Goal: Task Accomplishment & Management: Manage account settings

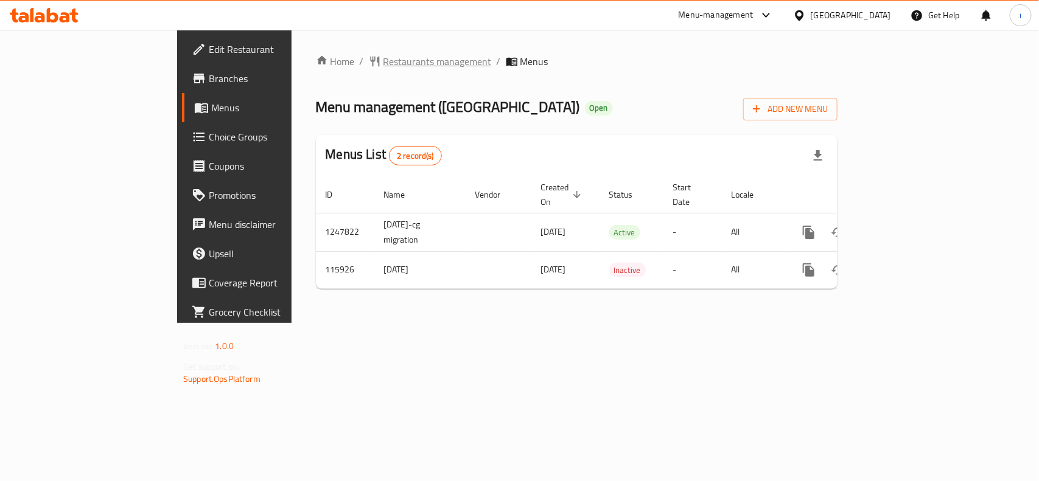
click at [383, 65] on span "Restaurants management" at bounding box center [437, 61] width 108 height 15
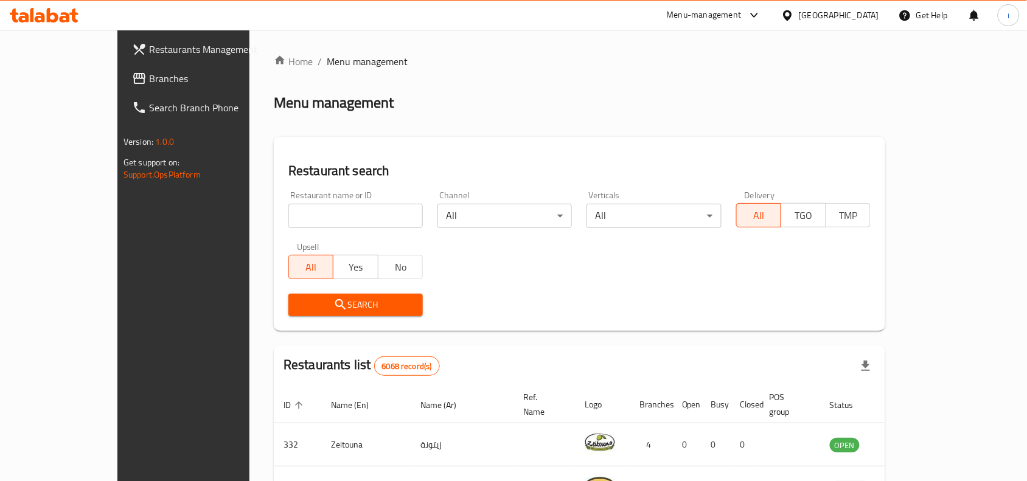
click at [297, 222] on input "search" at bounding box center [356, 216] width 135 height 24
paste input "605822"
type input "605822"
click at [298, 298] on span "Search" at bounding box center [355, 305] width 115 height 15
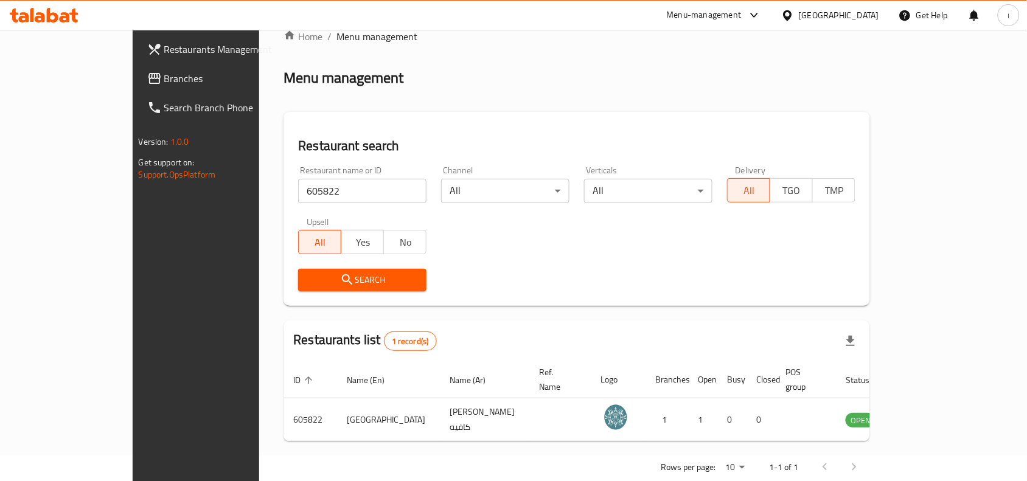
scroll to position [38, 0]
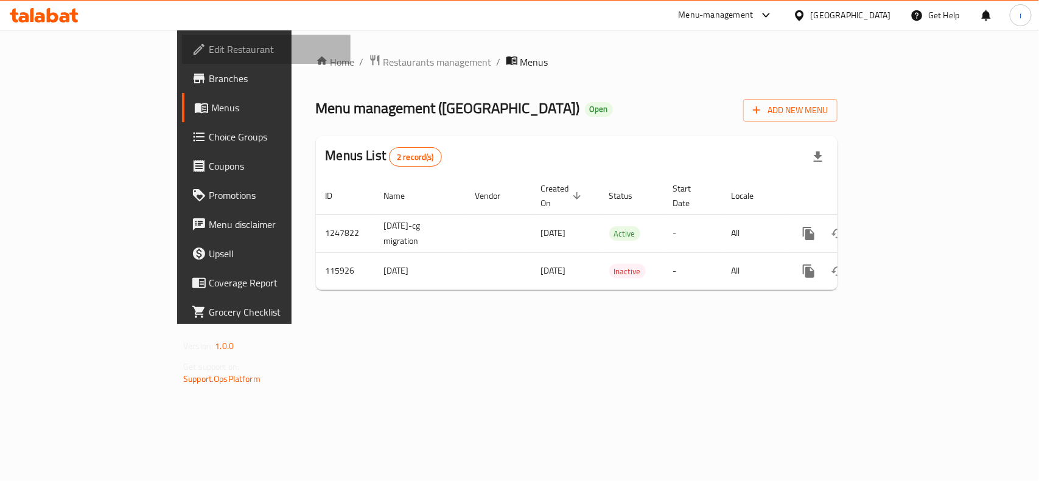
click at [209, 51] on span "Edit Restaurant" at bounding box center [275, 49] width 132 height 15
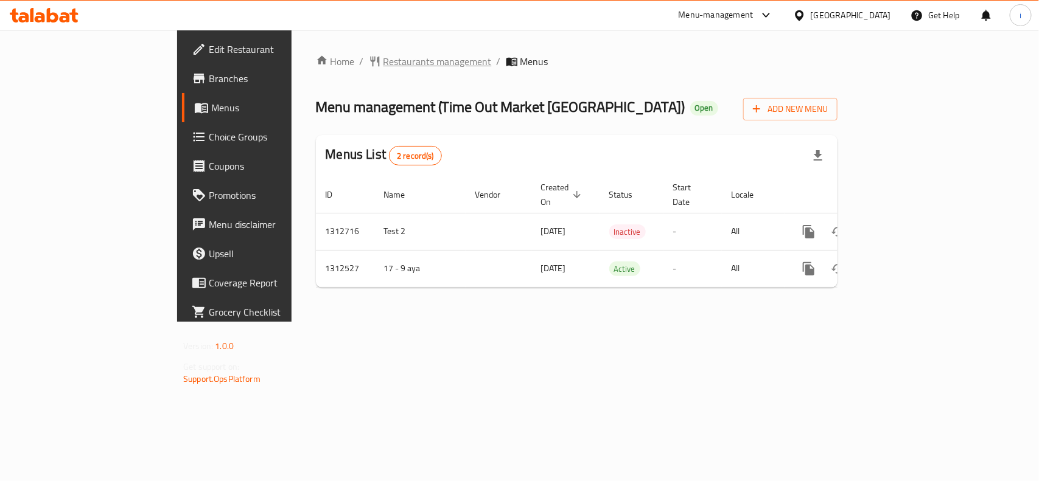
click at [383, 58] on span "Restaurants management" at bounding box center [437, 61] width 108 height 15
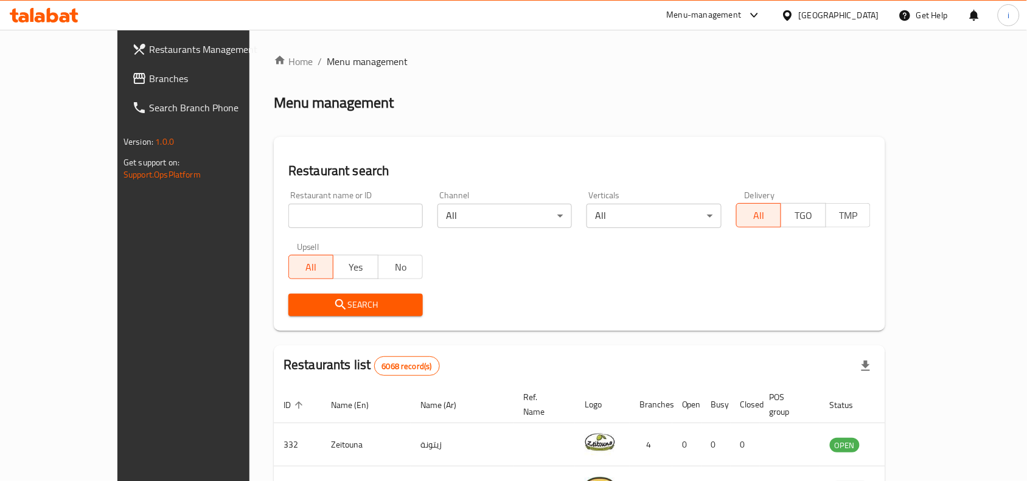
click at [313, 211] on input "search" at bounding box center [356, 216] width 135 height 24
paste input "706130"
type input "706130"
click at [334, 306] on icon "submit" at bounding box center [341, 305] width 15 height 15
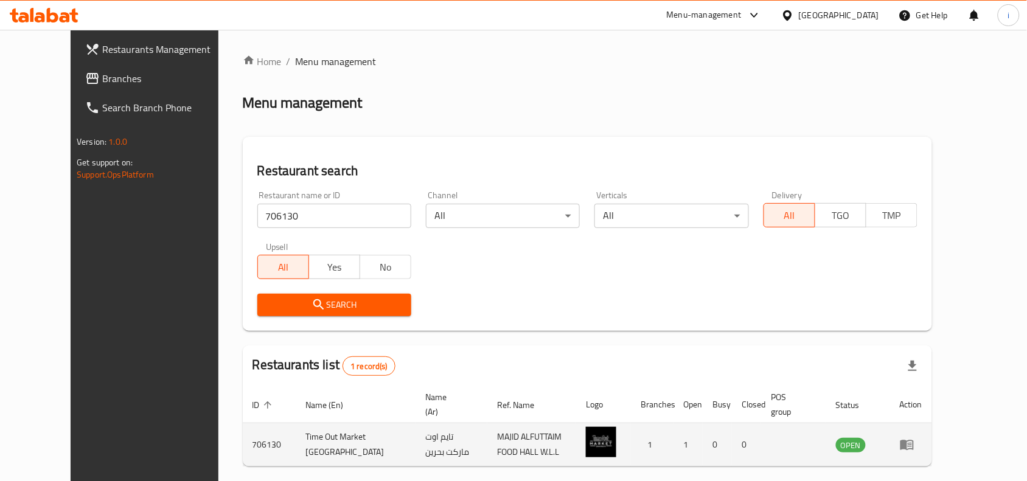
scroll to position [38, 0]
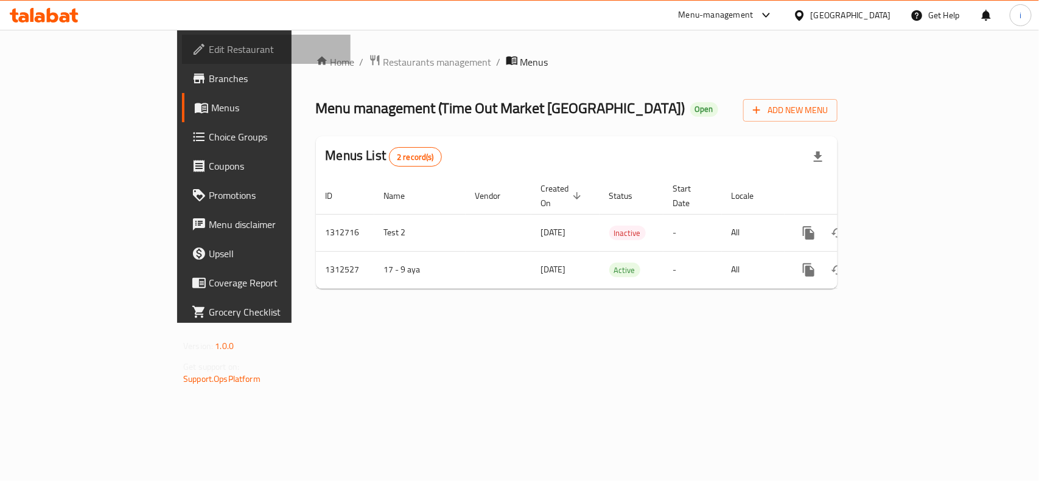
click at [209, 55] on span "Edit Restaurant" at bounding box center [275, 49] width 132 height 15
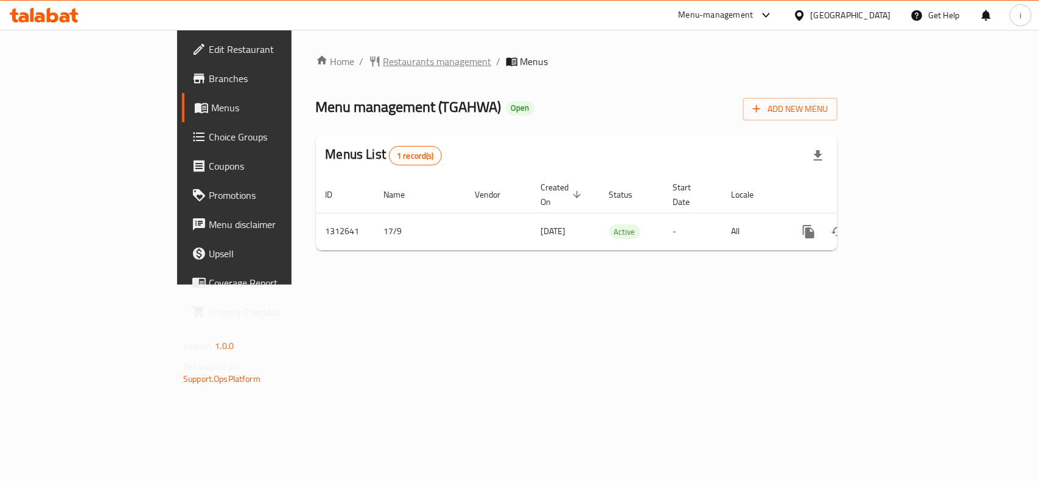
click at [383, 62] on span "Restaurants management" at bounding box center [437, 61] width 108 height 15
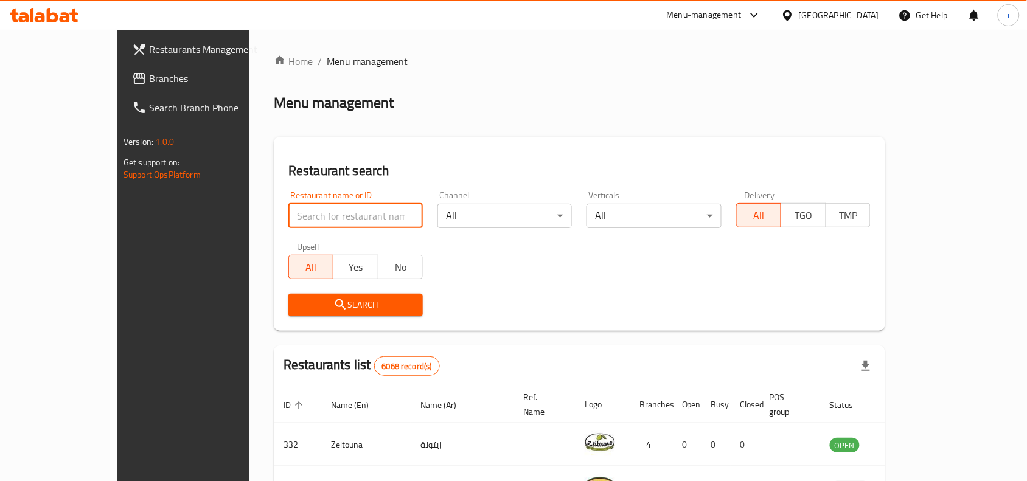
click at [296, 220] on input "search" at bounding box center [356, 216] width 135 height 24
paste input "706127"
type input "706127"
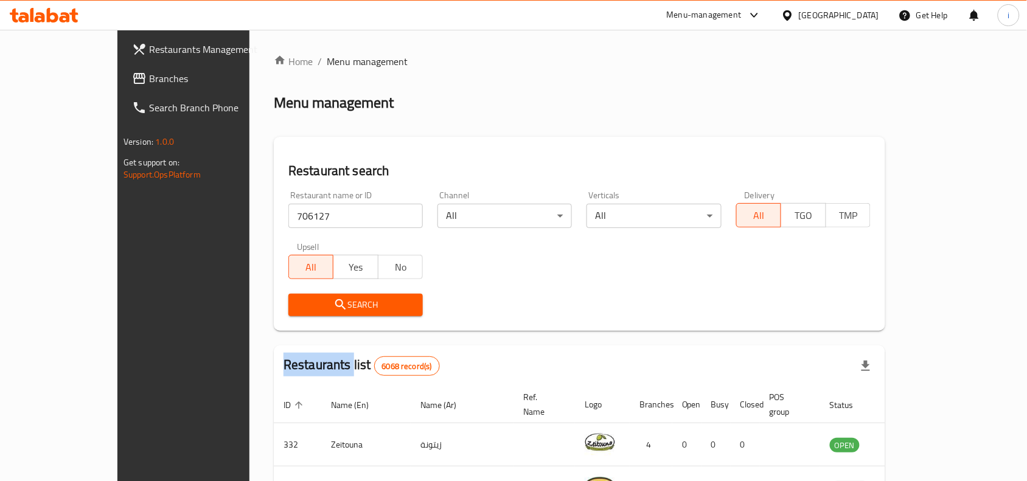
click at [282, 293] on div "Search" at bounding box center [355, 305] width 149 height 37
click at [298, 300] on span "Search" at bounding box center [355, 305] width 115 height 15
click at [278, 300] on div at bounding box center [513, 240] width 1027 height 481
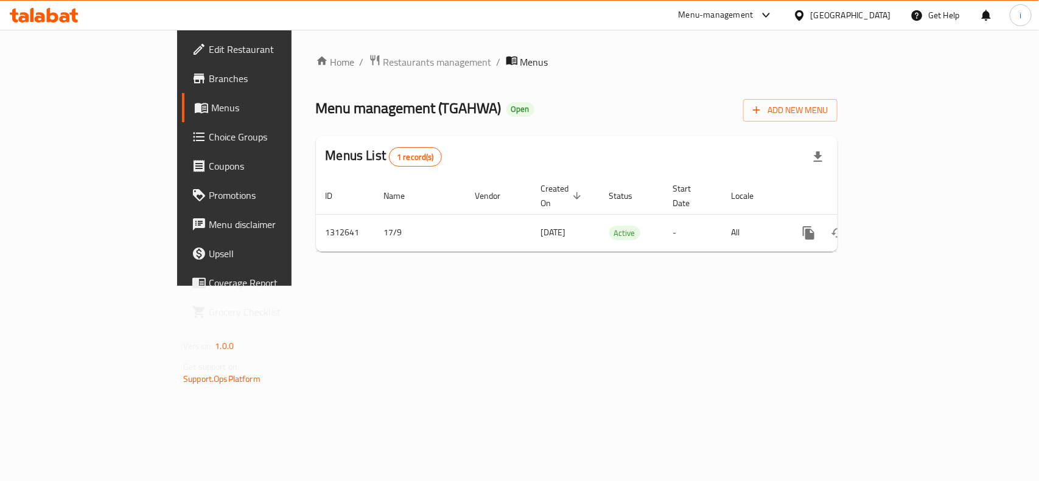
click at [209, 49] on span "Edit Restaurant" at bounding box center [275, 49] width 132 height 15
